Goal: Information Seeking & Learning: Check status

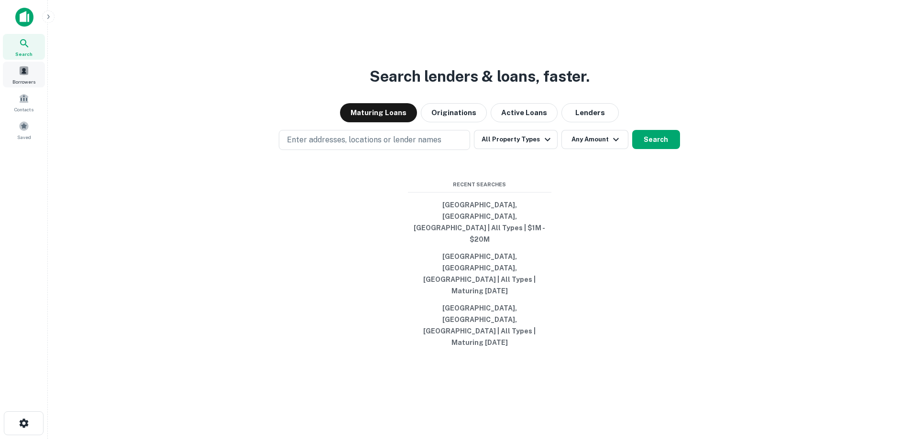
click at [33, 69] on div "Borrowers" at bounding box center [24, 75] width 42 height 26
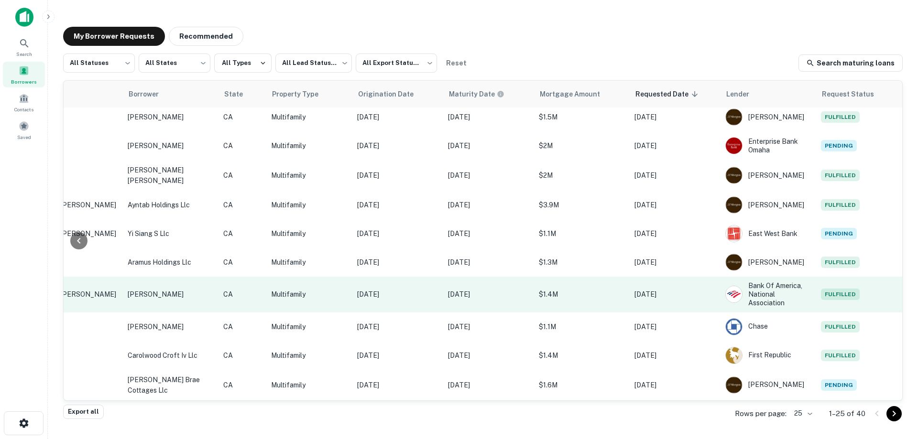
scroll to position [0, 195]
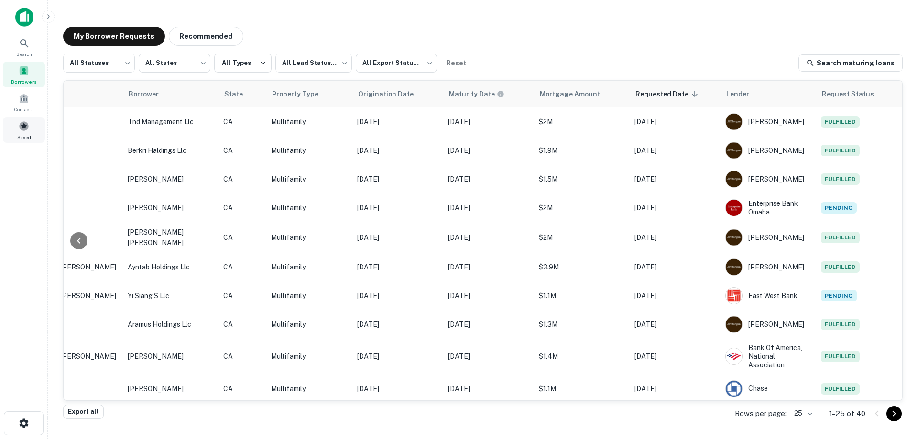
click at [12, 125] on div "Saved" at bounding box center [24, 130] width 42 height 26
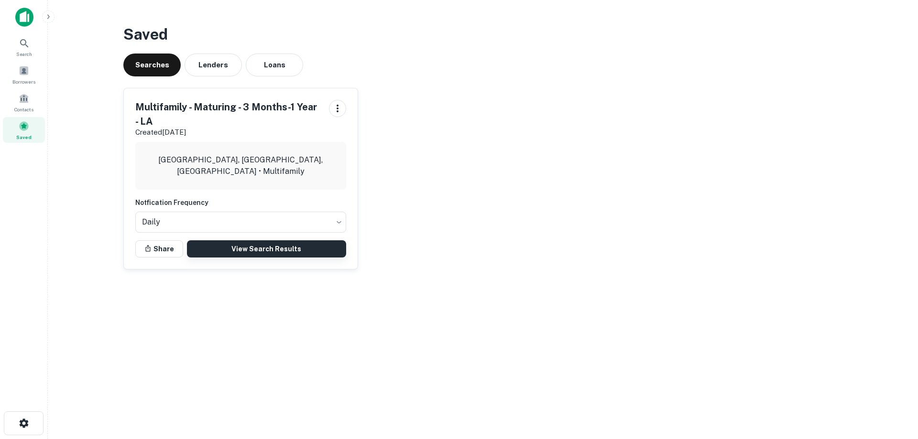
click at [271, 257] on link "View Search Results" at bounding box center [266, 248] width 159 height 17
click at [33, 75] on div "Borrowers" at bounding box center [24, 75] width 42 height 26
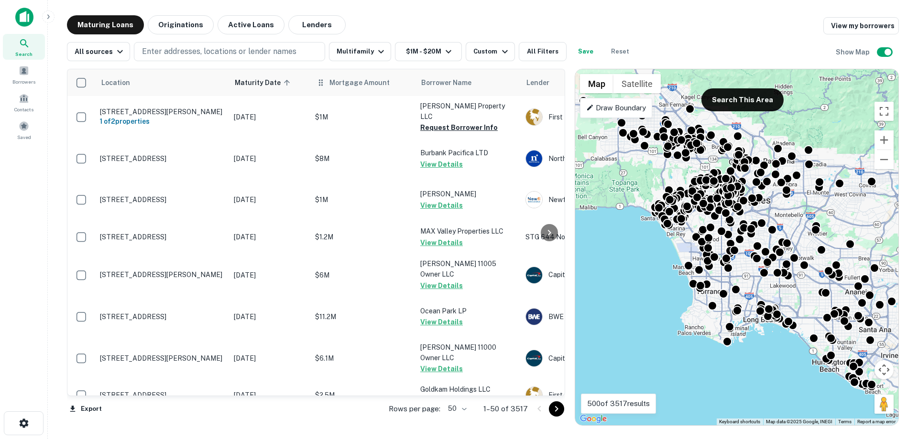
click at [355, 91] on th "Mortgage Amount" at bounding box center [362, 82] width 105 height 27
click at [183, 22] on button "Originations" at bounding box center [181, 24] width 66 height 19
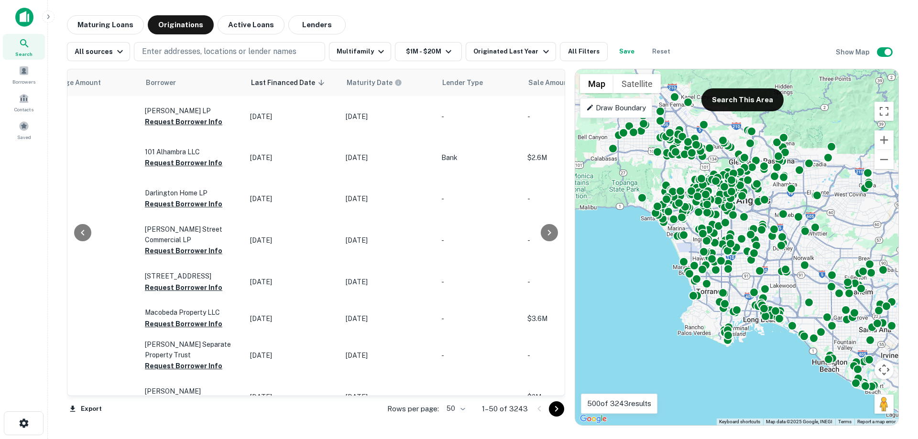
scroll to position [0, 574]
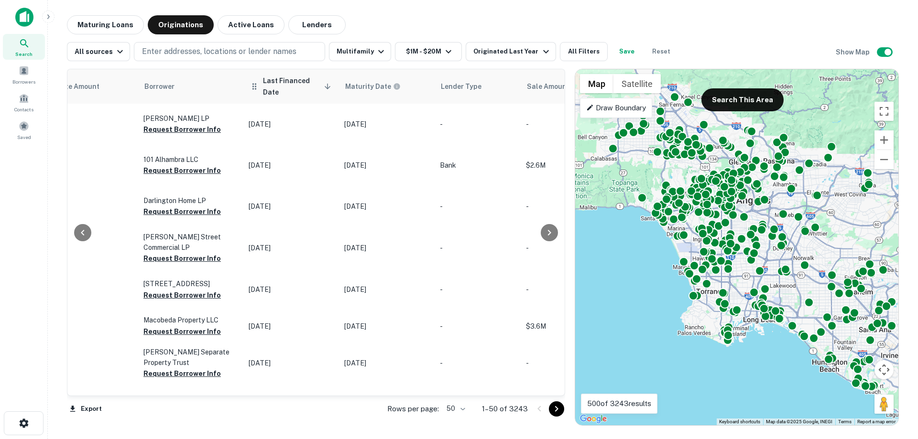
click at [283, 82] on span "Last Financed Date sorted descending" at bounding box center [298, 86] width 71 height 23
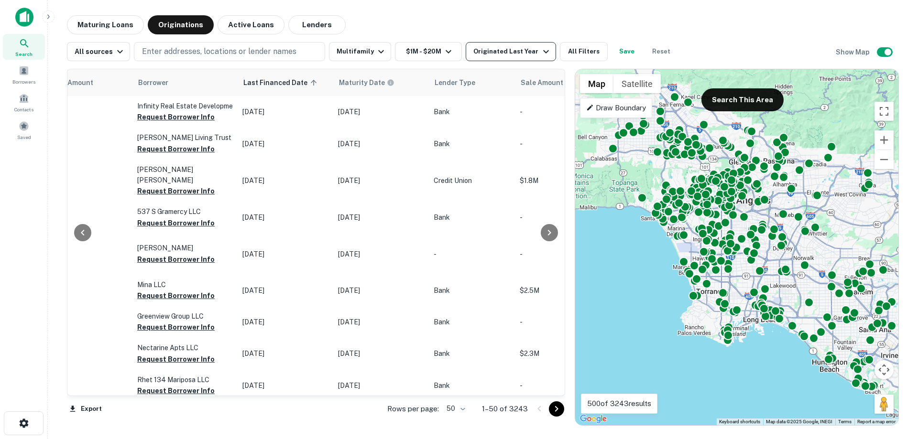
click at [504, 54] on div "Originated Last Year" at bounding box center [512, 51] width 78 height 11
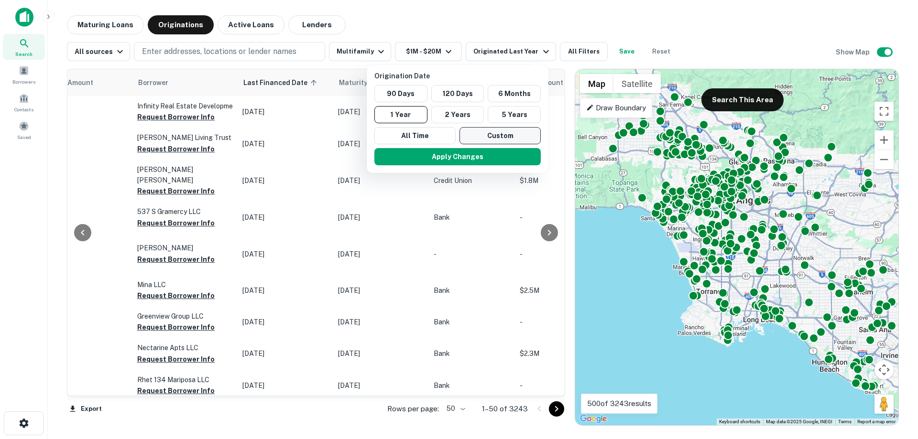
click at [497, 130] on button "Custom" at bounding box center [499, 135] width 81 height 17
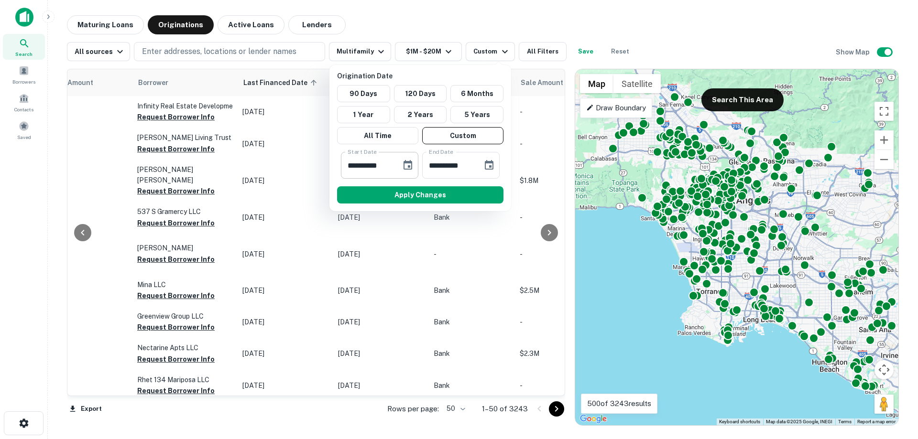
click at [408, 164] on icon "Choose date, selected date is Mar 27, 2025" at bounding box center [407, 165] width 11 height 11
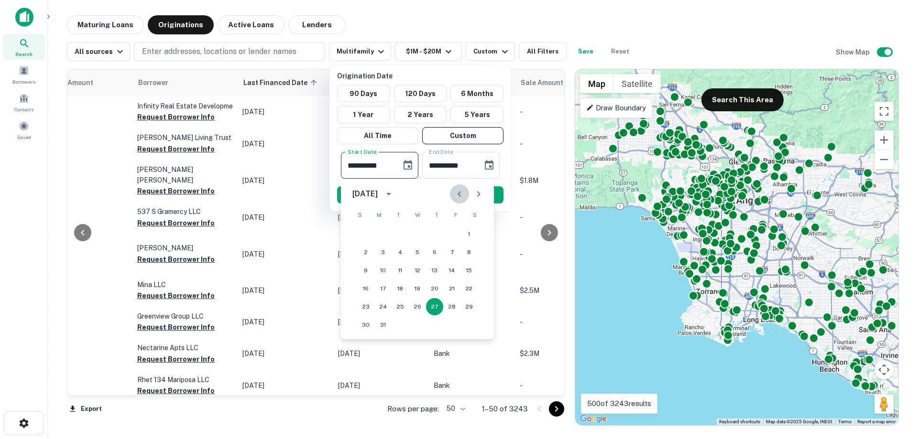
click at [456, 194] on icon "Previous month" at bounding box center [459, 193] width 11 height 11
click at [473, 194] on icon "Next month" at bounding box center [478, 193] width 11 height 11
click at [474, 194] on icon "Next month" at bounding box center [478, 193] width 11 height 11
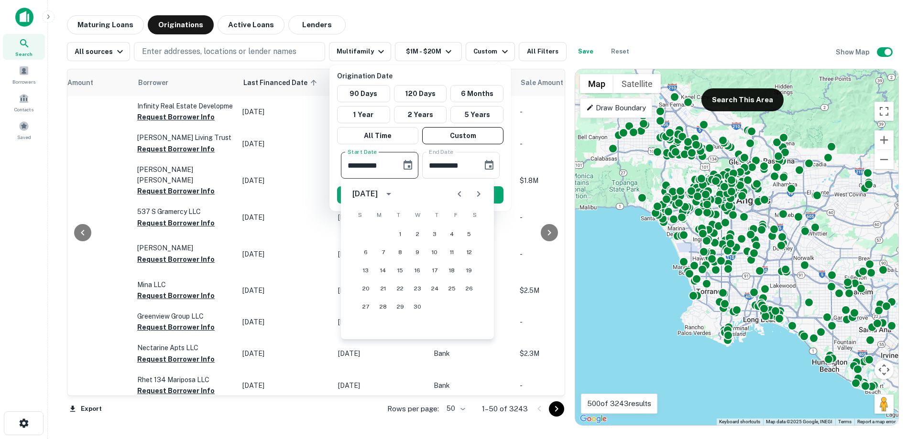
click at [474, 194] on icon "Next month" at bounding box center [478, 193] width 11 height 11
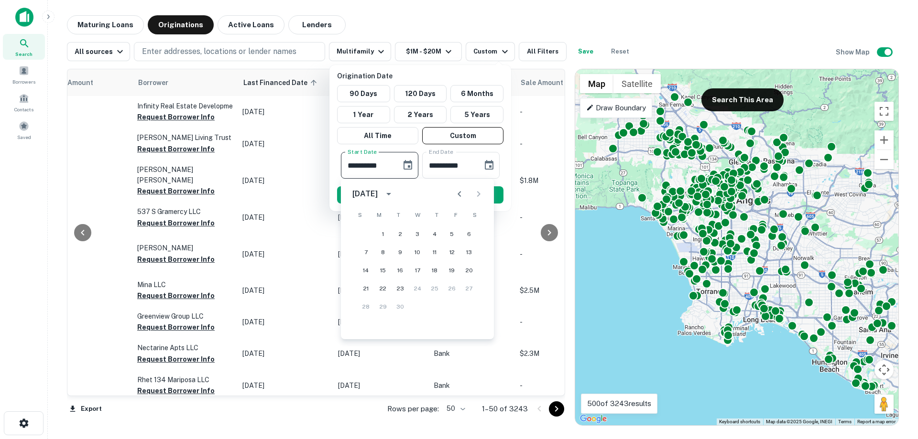
click at [378, 199] on div "September 2025" at bounding box center [364, 193] width 25 height 11
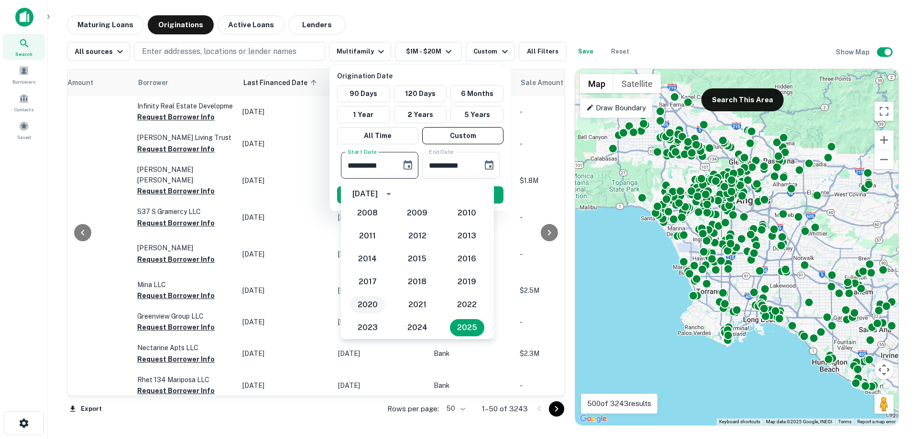
click at [371, 306] on button "2020" at bounding box center [367, 304] width 34 height 17
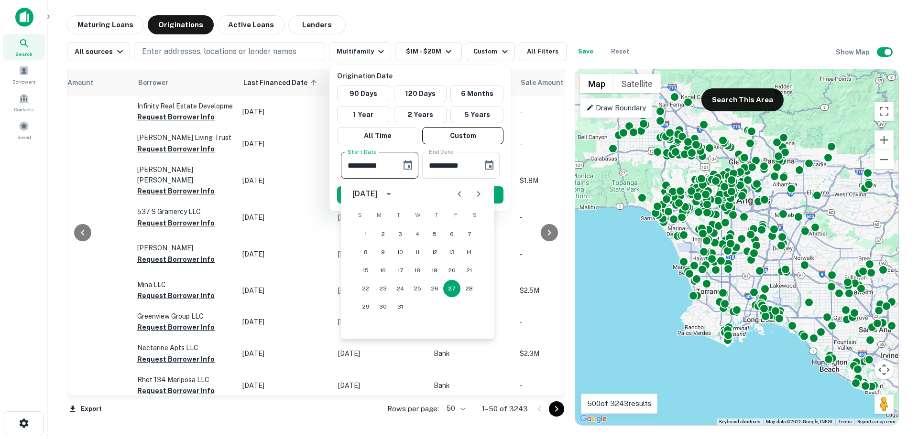
click at [473, 194] on icon "Next month" at bounding box center [478, 193] width 11 height 11
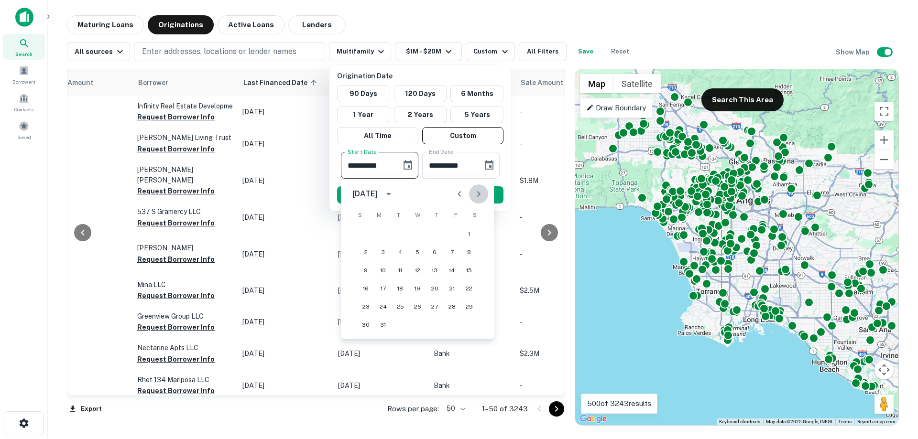
click at [473, 194] on icon "Next month" at bounding box center [478, 193] width 11 height 11
click at [474, 194] on icon "Next month" at bounding box center [478, 193] width 11 height 11
click at [419, 284] on button "23" at bounding box center [417, 288] width 17 height 17
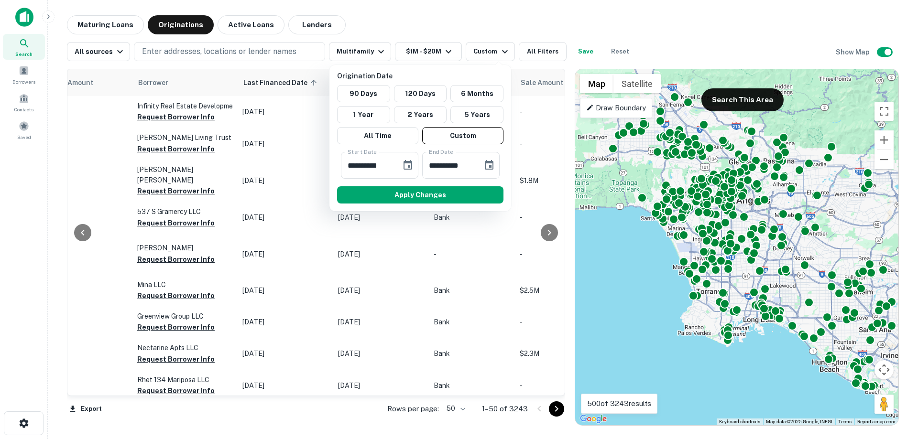
type input "**********"
click at [481, 165] on button "Choose date, selected date is Sep 23, 2025" at bounding box center [488, 165] width 19 height 19
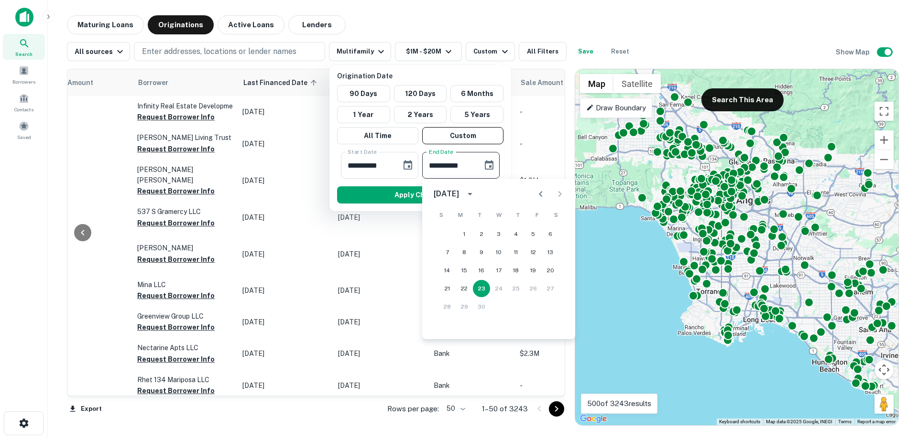
click at [537, 195] on icon "Previous month" at bounding box center [540, 193] width 11 height 11
click at [476, 195] on icon "calendar view is open, switch to year view" at bounding box center [469, 193] width 11 height 11
click at [498, 220] on button "2021" at bounding box center [498, 216] width 34 height 17
click at [555, 192] on icon "Next month" at bounding box center [559, 193] width 11 height 11
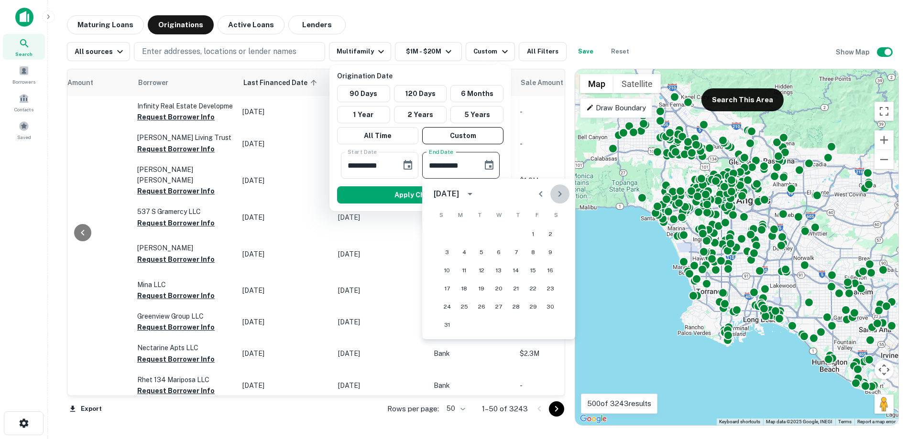
click at [555, 192] on icon "Next month" at bounding box center [559, 193] width 11 height 11
click at [540, 192] on icon "Previous month" at bounding box center [540, 193] width 11 height 11
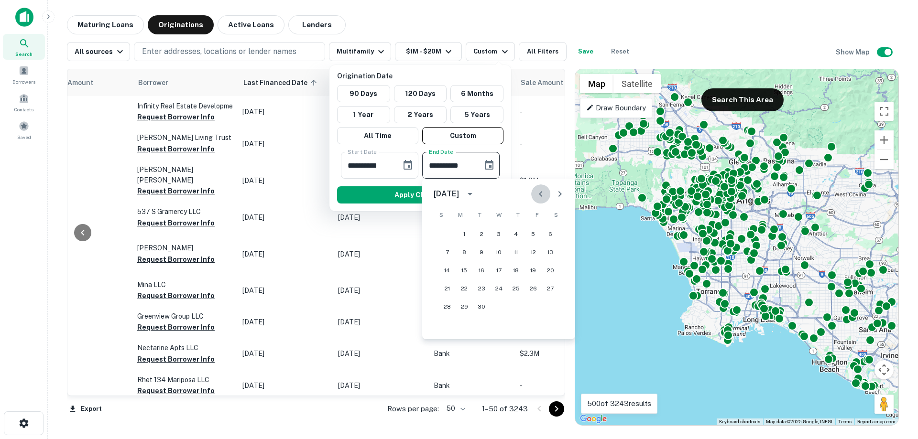
click at [540, 192] on icon "Previous month" at bounding box center [540, 193] width 11 height 11
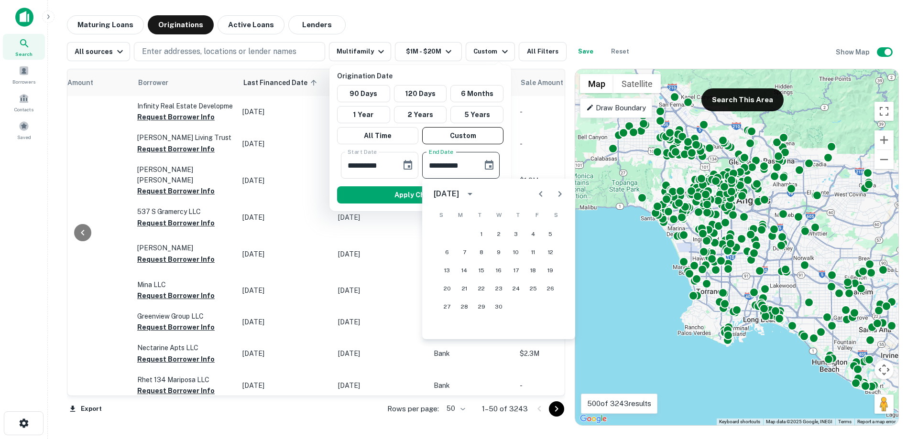
click at [540, 192] on icon "Previous month" at bounding box center [540, 193] width 11 height 11
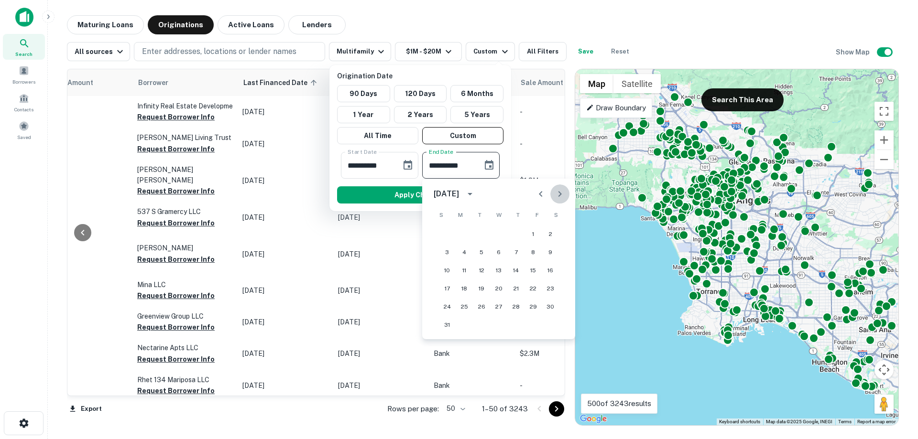
click at [555, 192] on icon "Next month" at bounding box center [559, 193] width 11 height 11
click at [539, 189] on icon "Previous month" at bounding box center [540, 193] width 11 height 11
click at [552, 289] on button "23" at bounding box center [550, 288] width 17 height 17
type input "**********"
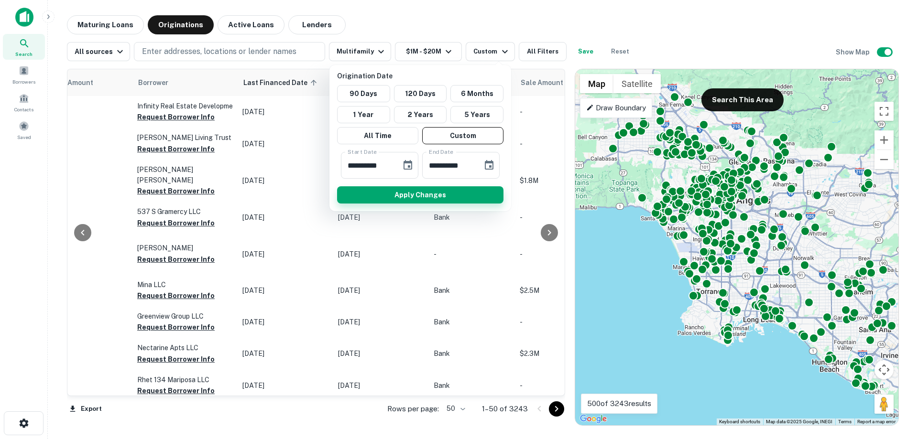
click at [436, 190] on button "Apply Changes" at bounding box center [420, 194] width 166 height 17
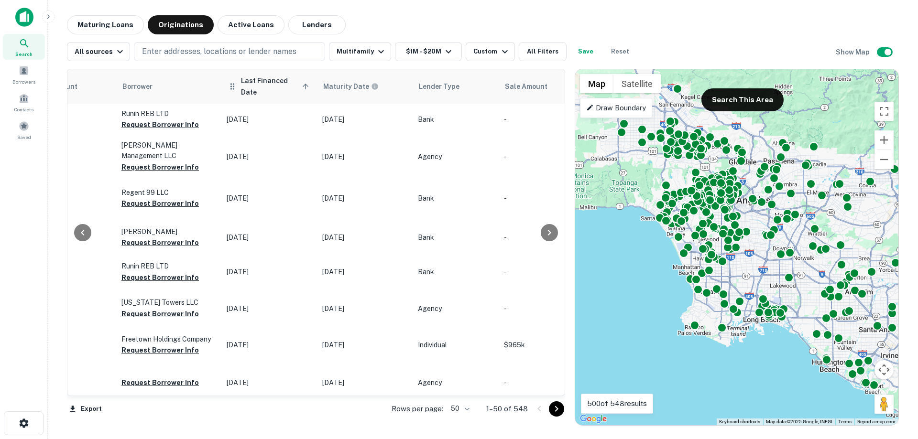
click at [260, 87] on span "Last Financed Date sorted ascending" at bounding box center [276, 86] width 71 height 23
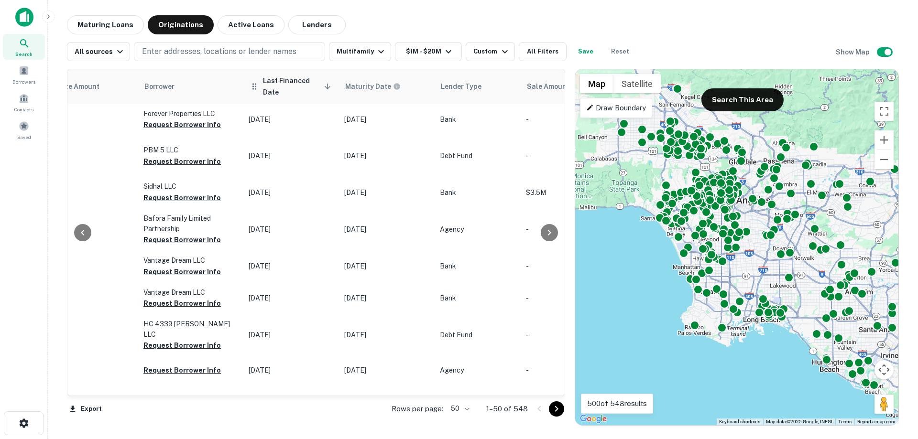
click at [280, 85] on span "Last Financed Date sorted descending" at bounding box center [298, 86] width 71 height 23
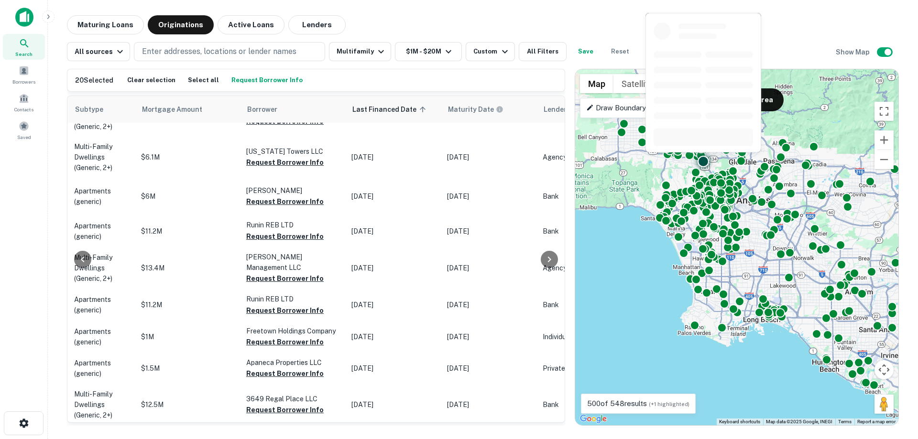
scroll to position [0, 449]
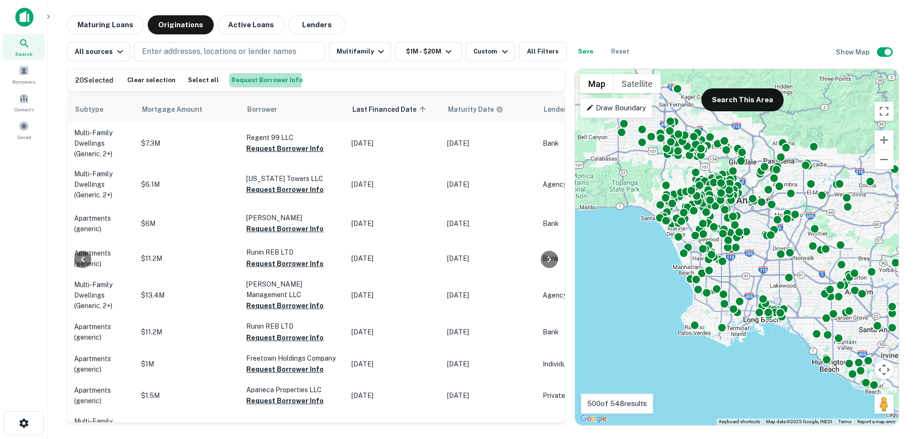
click at [251, 79] on button "Request Borrower Info" at bounding box center [267, 80] width 76 height 14
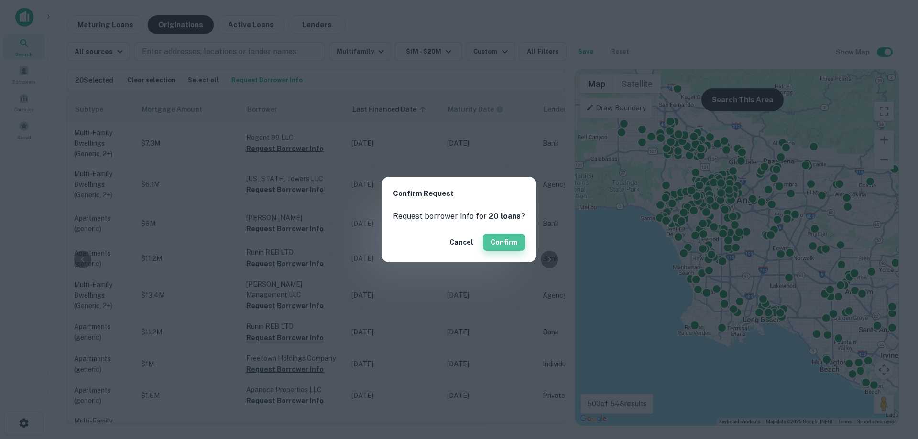
click at [510, 247] on button "Confirm" at bounding box center [504, 242] width 42 height 17
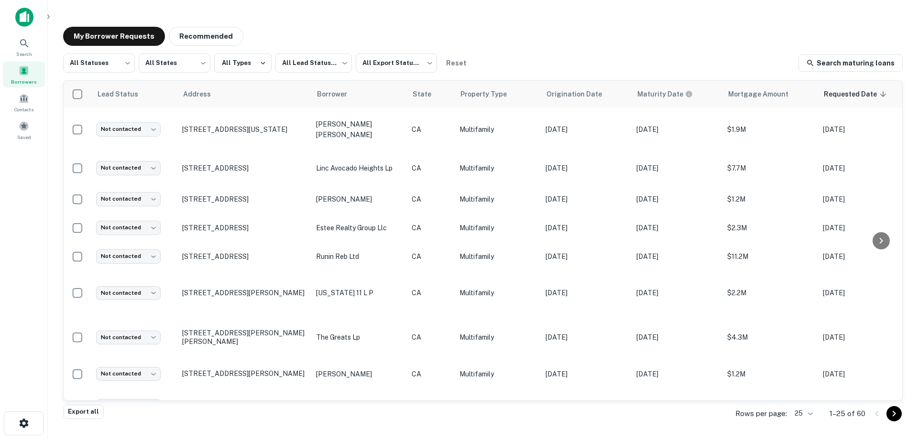
click at [809, 415] on body "Search Borrowers Contacts Saved My Borrower Requests Recommended All Statuses *…" at bounding box center [459, 219] width 918 height 439
click at [804, 366] on li "100" at bounding box center [803, 367] width 33 height 17
click at [125, 72] on body "Search Borrowers Contacts Saved My Borrower Requests Recommended All Statuses *…" at bounding box center [459, 219] width 918 height 439
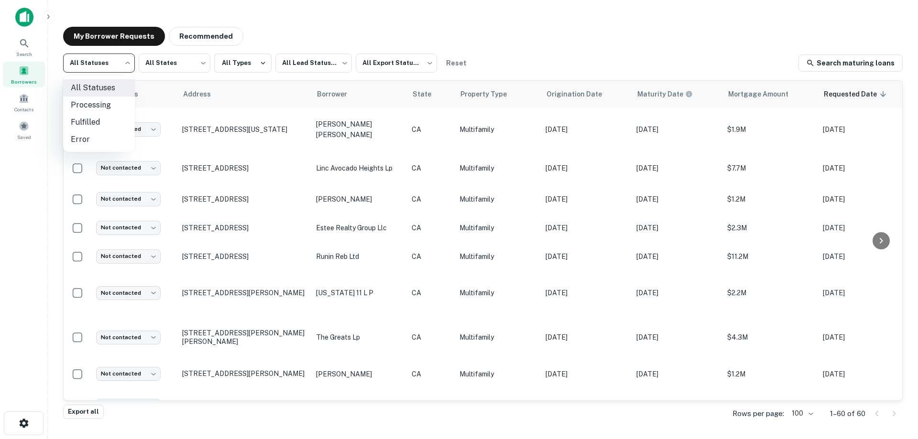
click at [100, 119] on li "Fulfilled" at bounding box center [99, 122] width 72 height 17
type input "*********"
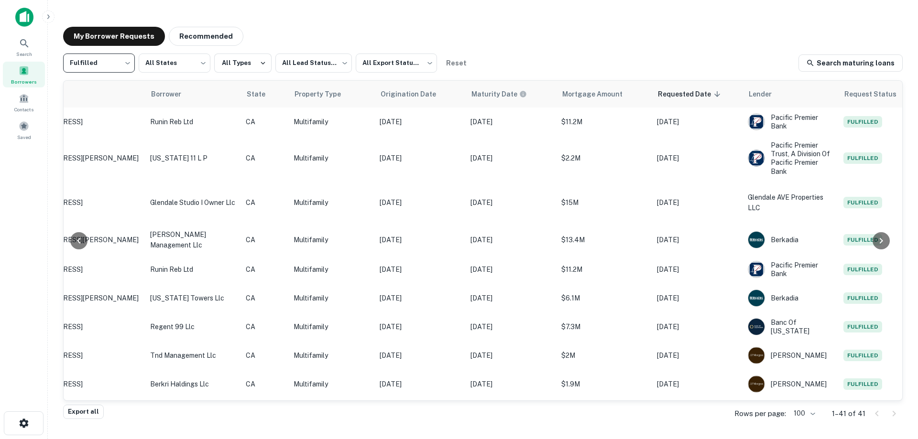
scroll to position [0, 137]
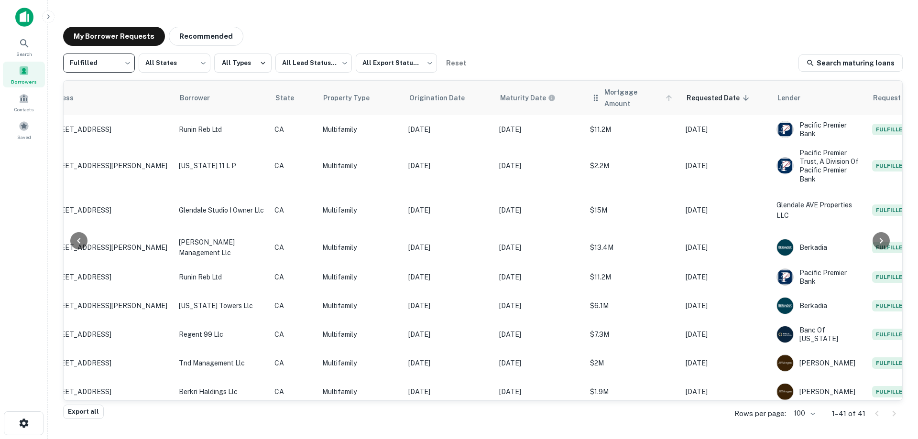
click at [613, 93] on span "Mortgage Amount" at bounding box center [639, 98] width 71 height 23
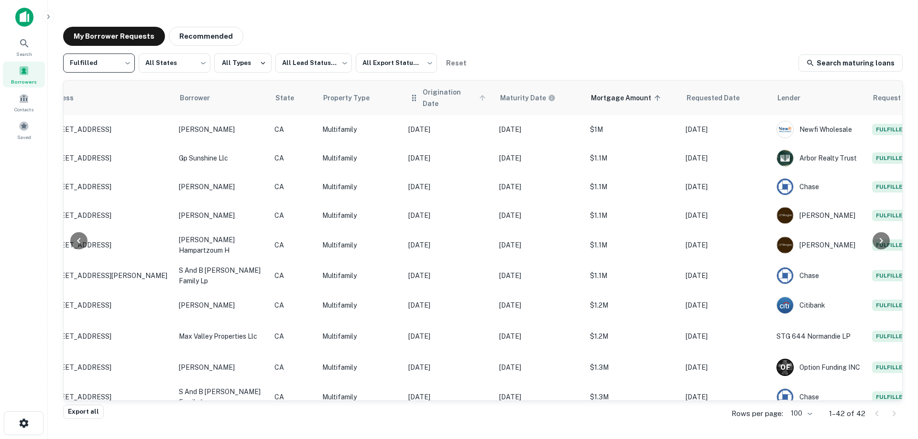
click at [433, 97] on span "Origination Date" at bounding box center [456, 98] width 66 height 23
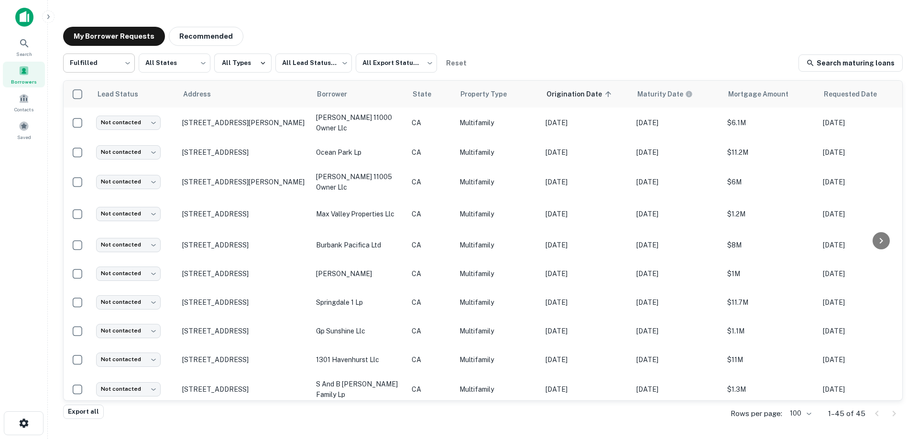
click at [107, 58] on body "Search Borrowers Contacts Saved My Borrower Requests Recommended Fulfilled ****…" at bounding box center [459, 219] width 918 height 439
click at [96, 122] on li "Fulfilled" at bounding box center [99, 122] width 72 height 17
click at [48, 253] on main "My Borrower Requests Recommended Fulfilled ********* ​ All States *** ​ All Typ…" at bounding box center [483, 219] width 870 height 439
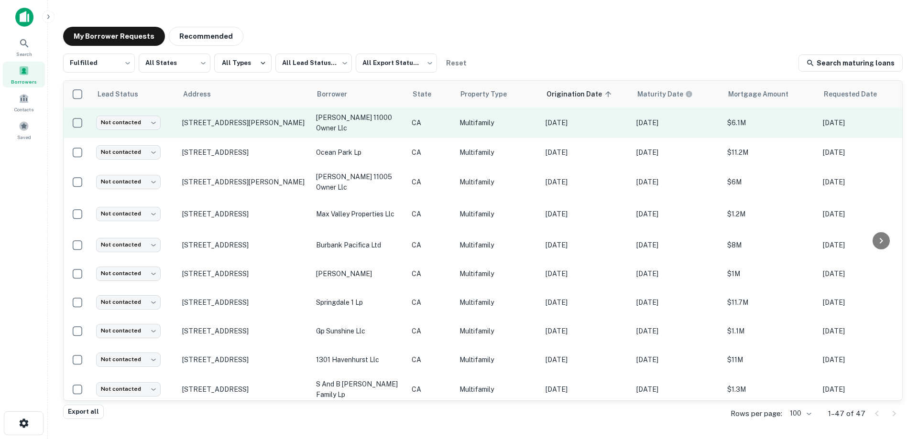
click at [554, 121] on p "[DATE]" at bounding box center [585, 123] width 81 height 11
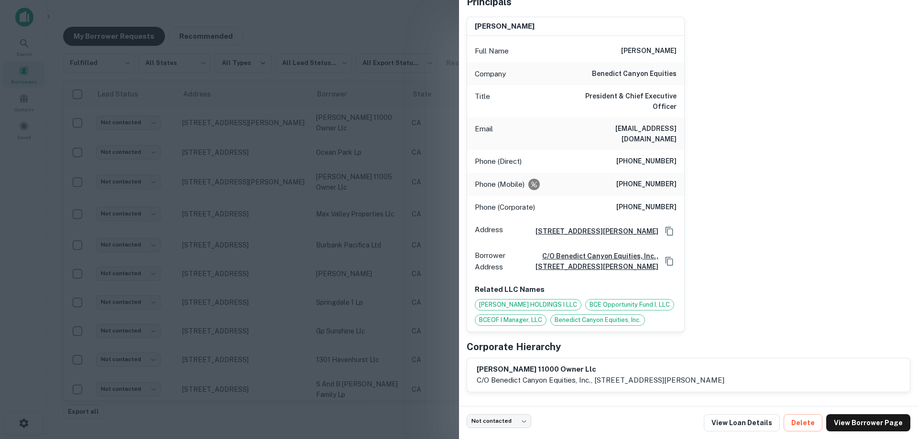
scroll to position [96, 0]
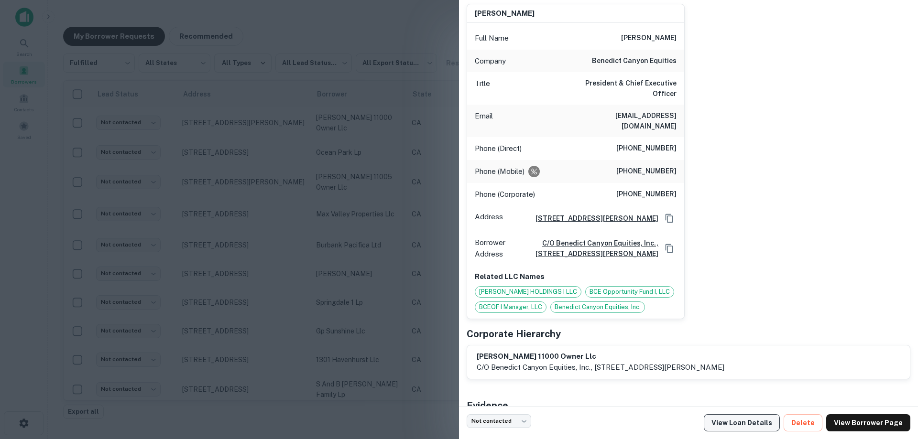
click at [754, 422] on link "View Loan Details" at bounding box center [742, 422] width 76 height 17
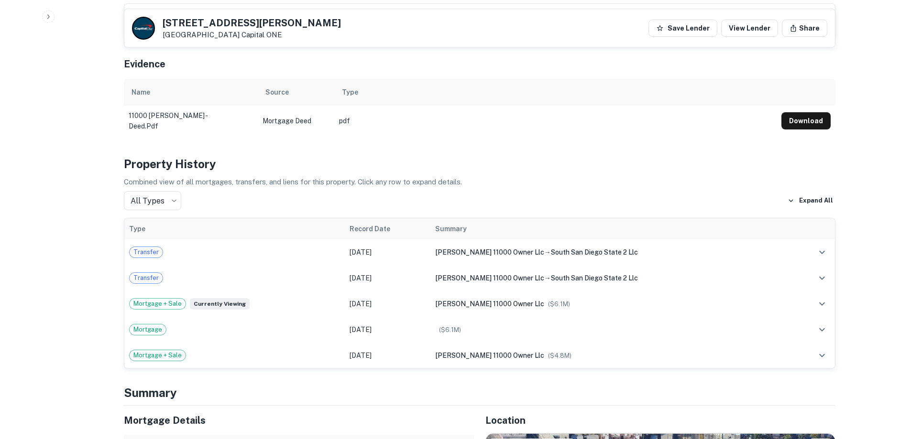
scroll to position [574, 0]
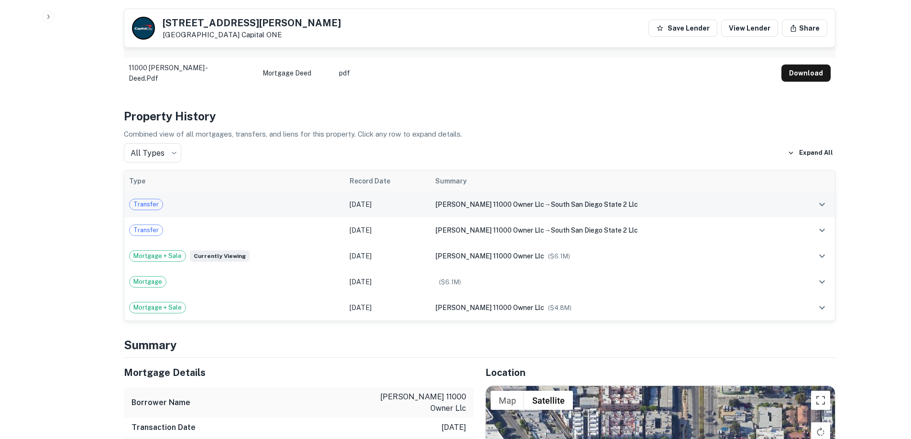
click at [520, 201] on span "[PERSON_NAME] 11000 owner llc" at bounding box center [489, 205] width 109 height 8
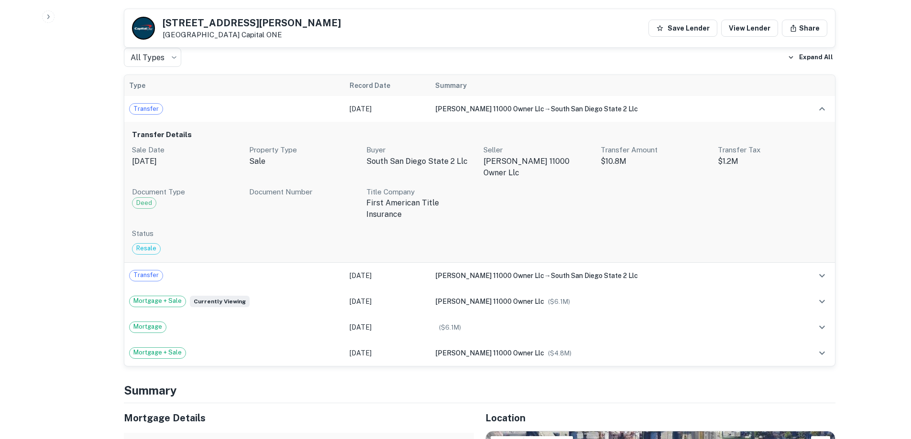
scroll to position [621, 0]
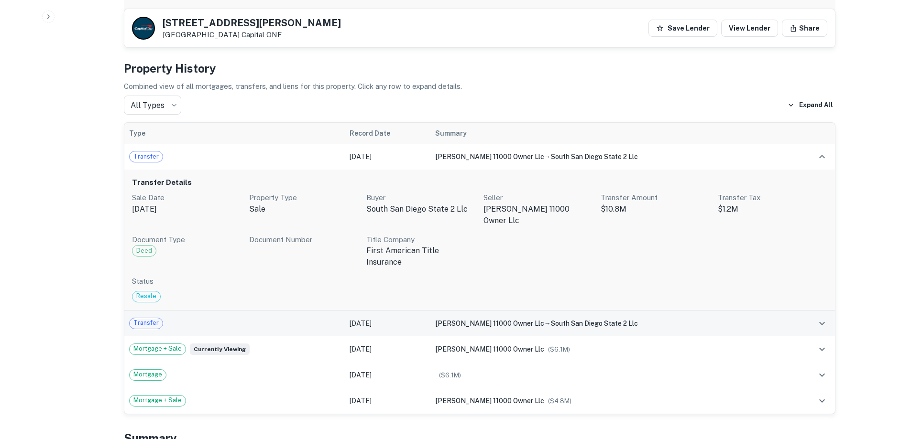
click at [259, 318] on div "Transfer" at bounding box center [234, 323] width 211 height 11
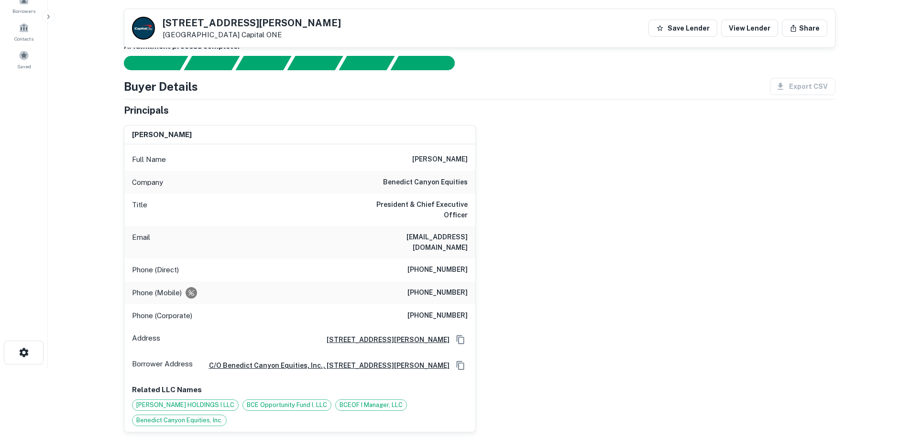
scroll to position [0, 0]
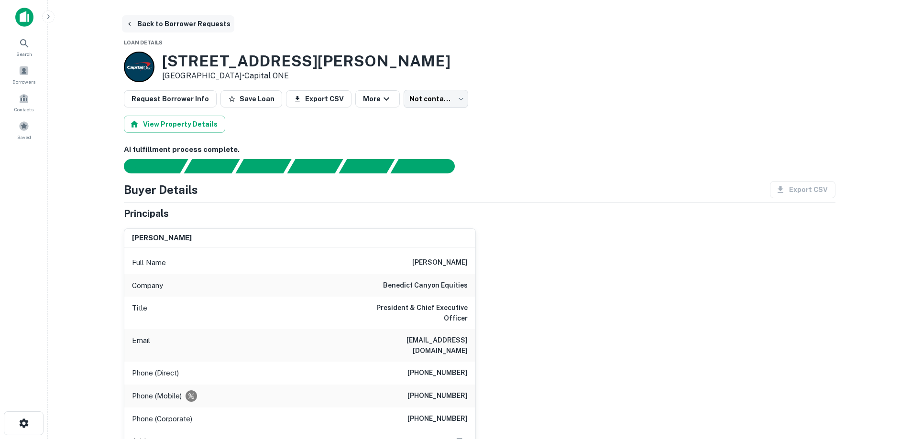
click at [203, 26] on button "Back to Borrower Requests" at bounding box center [178, 23] width 112 height 17
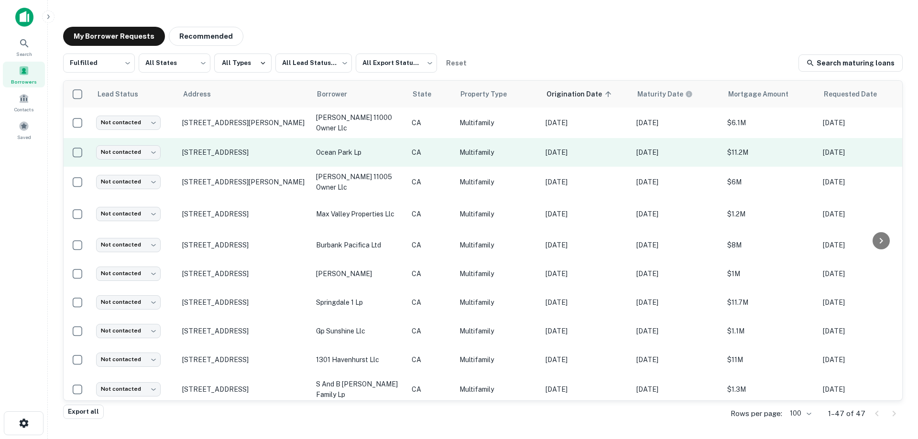
click at [369, 149] on p "ocean park lp" at bounding box center [359, 152] width 86 height 11
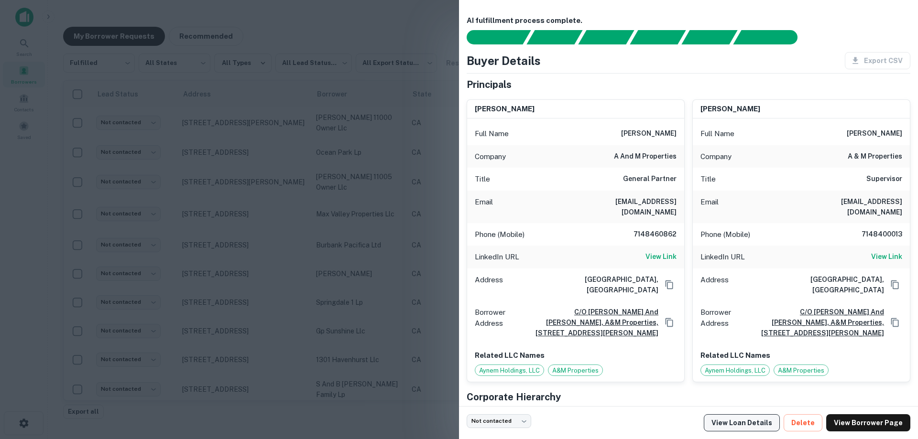
click at [721, 417] on link "View Loan Details" at bounding box center [742, 422] width 76 height 17
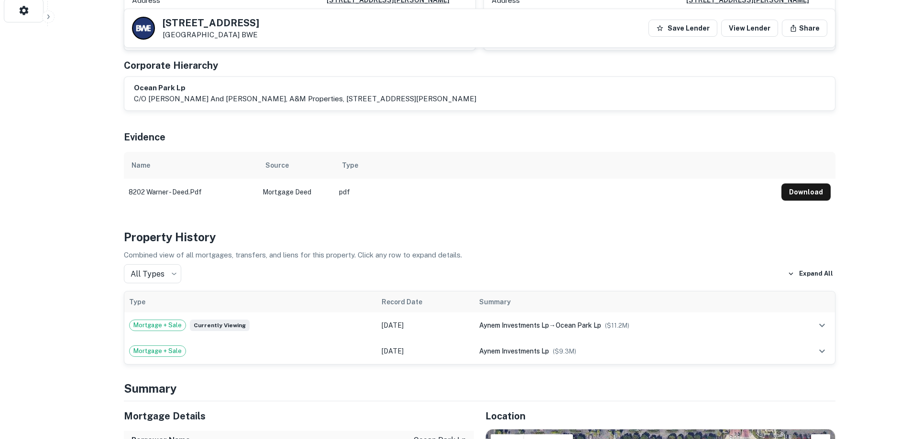
scroll to position [574, 0]
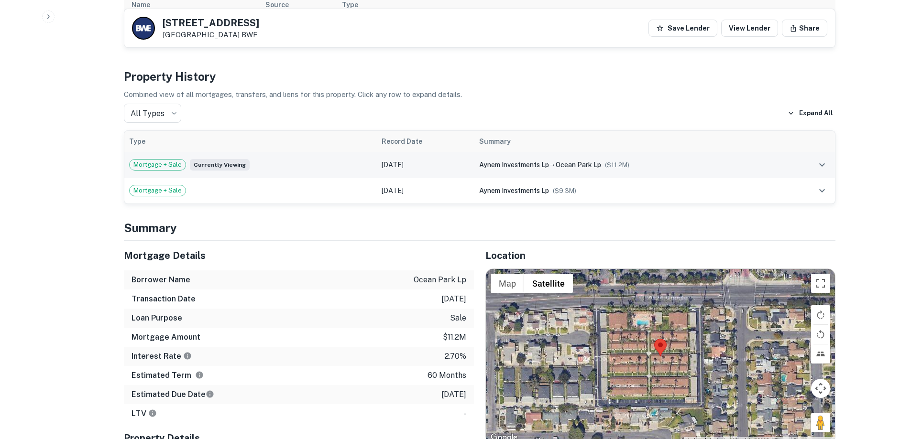
click at [332, 159] on div "Mortgage + Sale Currently viewing" at bounding box center [250, 164] width 243 height 11
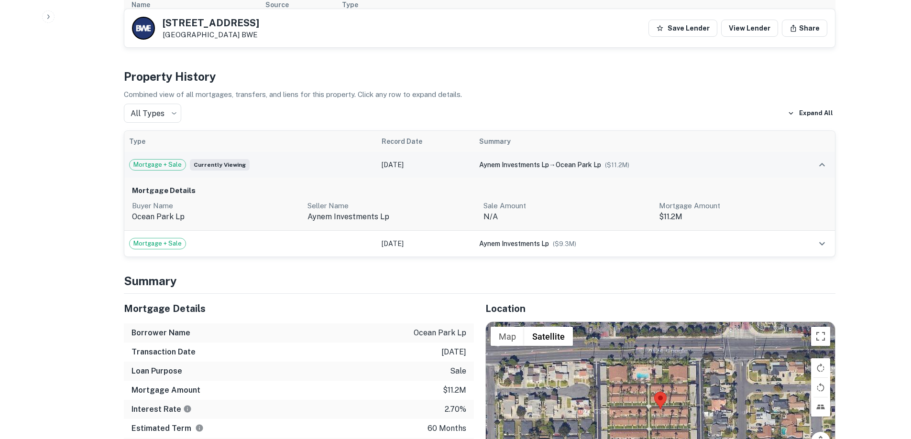
click at [336, 159] on div "Mortgage + Sale Currently viewing" at bounding box center [250, 164] width 243 height 11
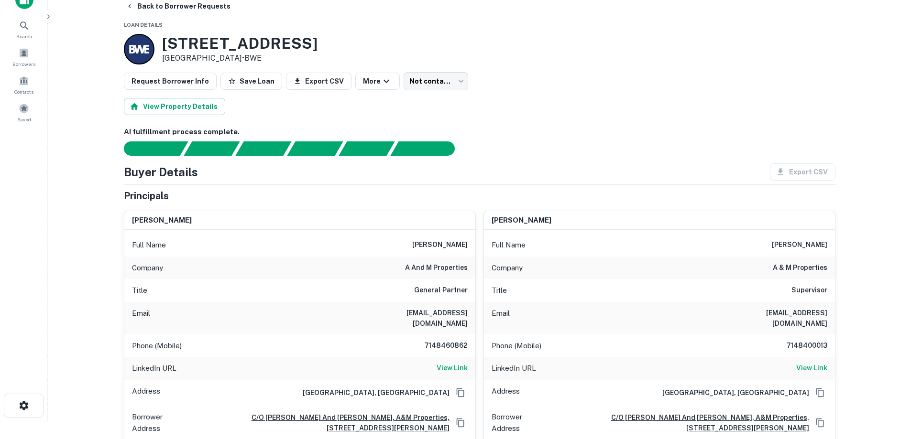
scroll to position [0, 0]
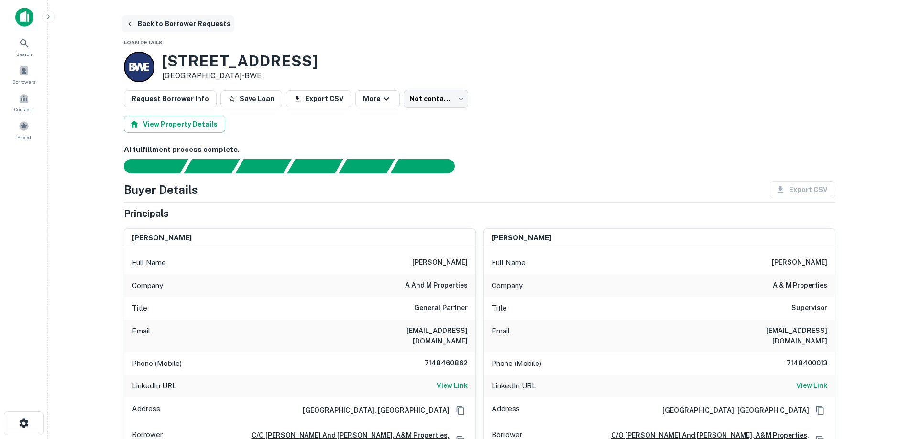
click at [174, 22] on button "Back to Borrower Requests" at bounding box center [178, 23] width 112 height 17
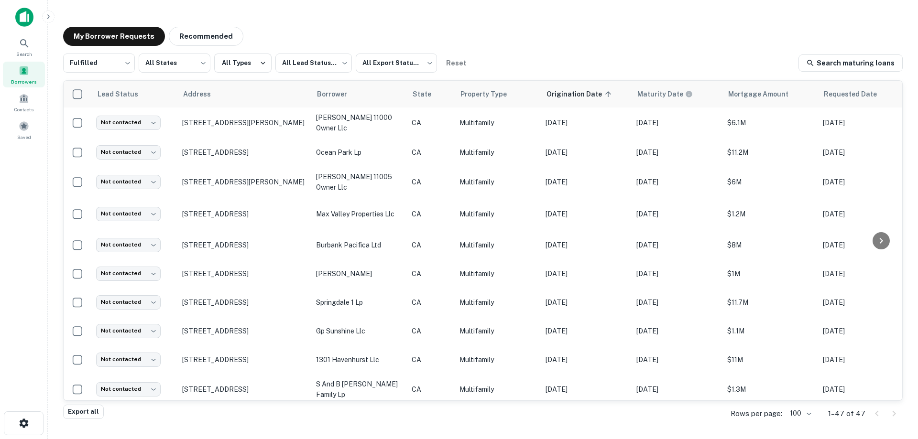
click at [46, 248] on div "Search Borrowers Contacts Saved" at bounding box center [23, 205] width 47 height 410
click at [34, 235] on div "Search Borrowers Contacts Saved" at bounding box center [23, 205] width 47 height 410
